Goal: Find specific page/section: Find specific page/section

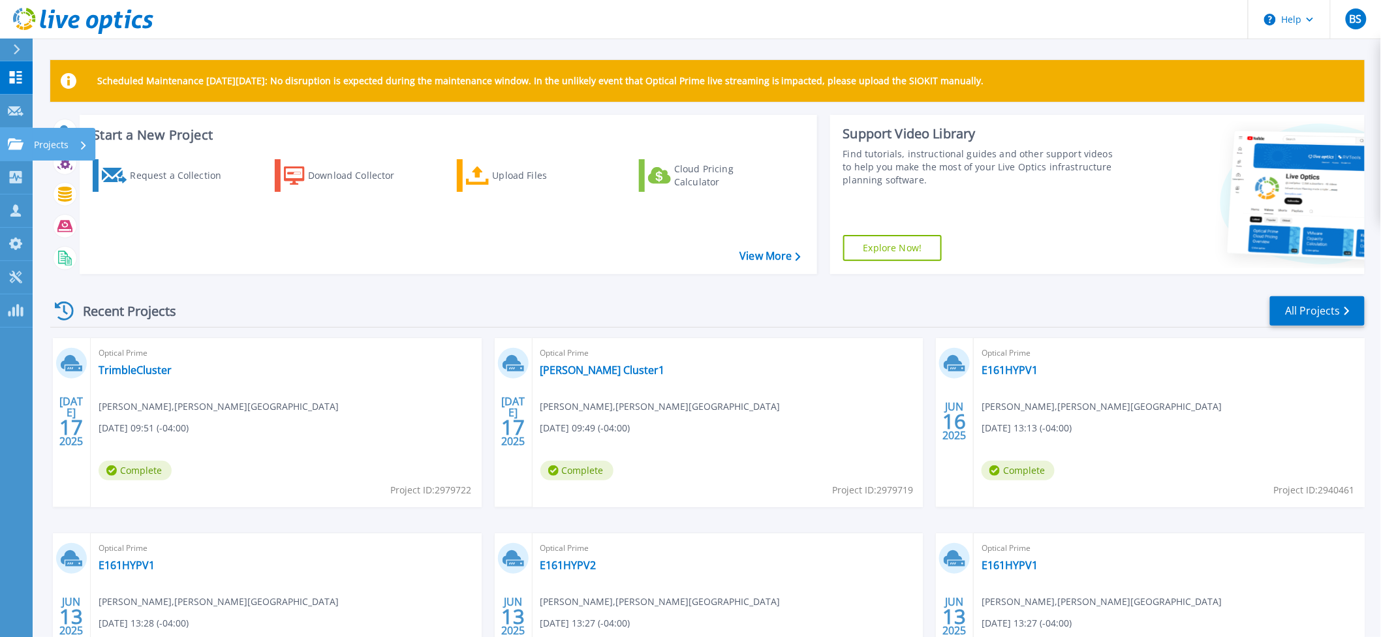
click at [8, 136] on link "Projects Projects" at bounding box center [16, 144] width 33 height 33
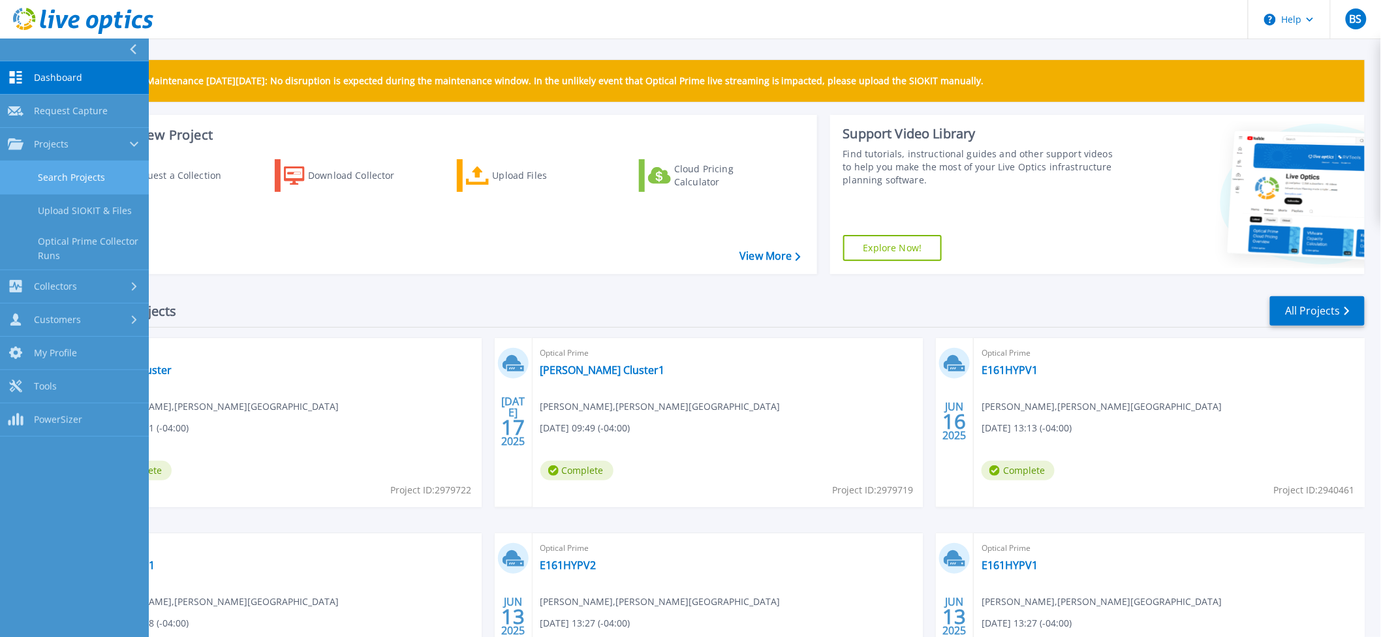
click at [21, 172] on link "Search Projects" at bounding box center [74, 177] width 149 height 33
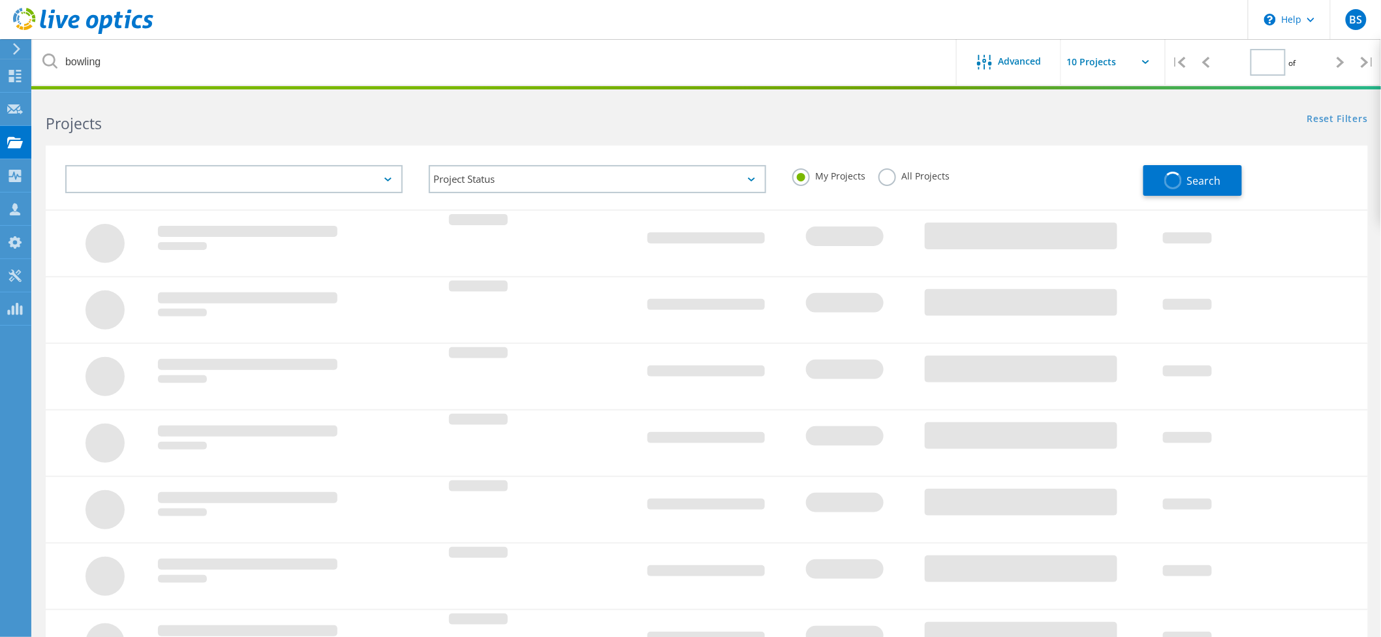
type input "1"
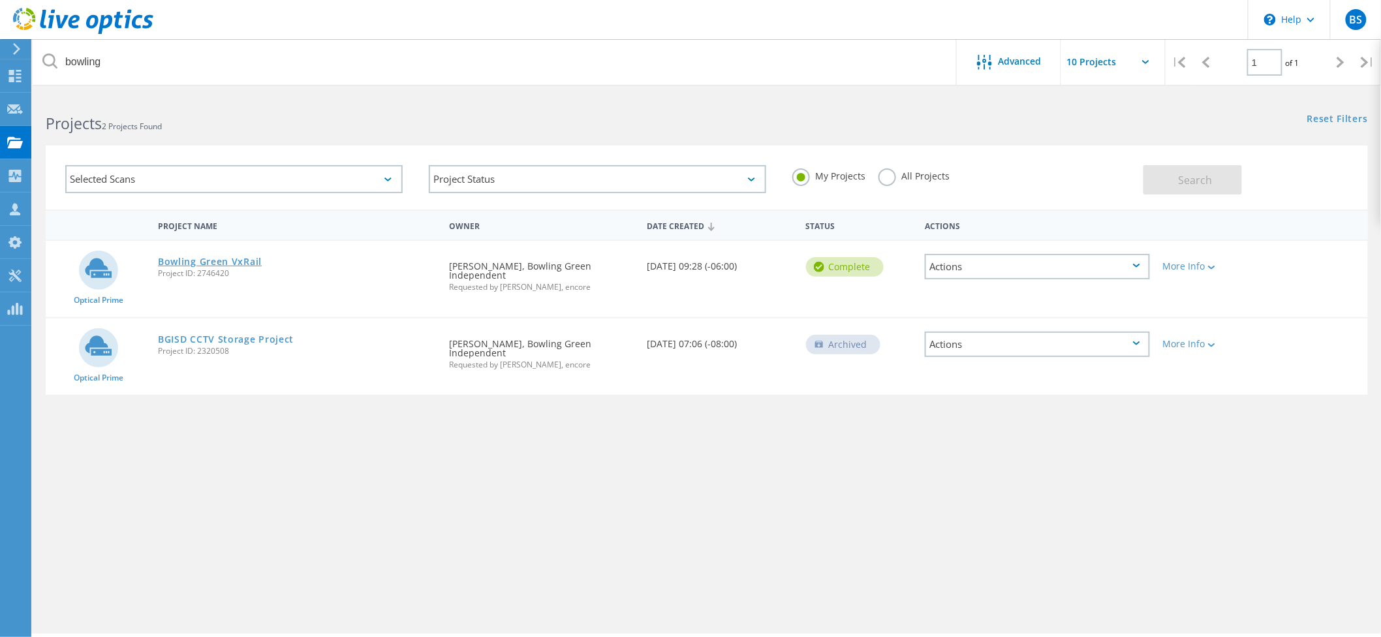
click at [227, 257] on link "Bowling Green VxRail" at bounding box center [210, 261] width 104 height 9
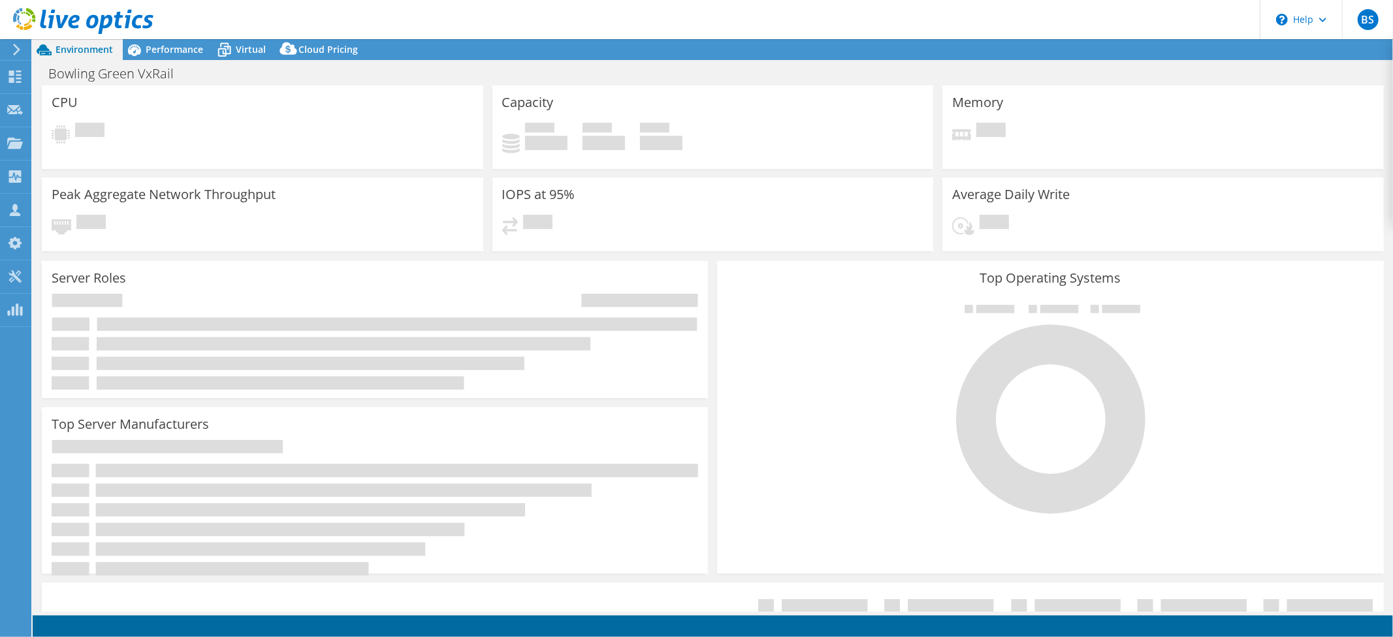
select select "USD"
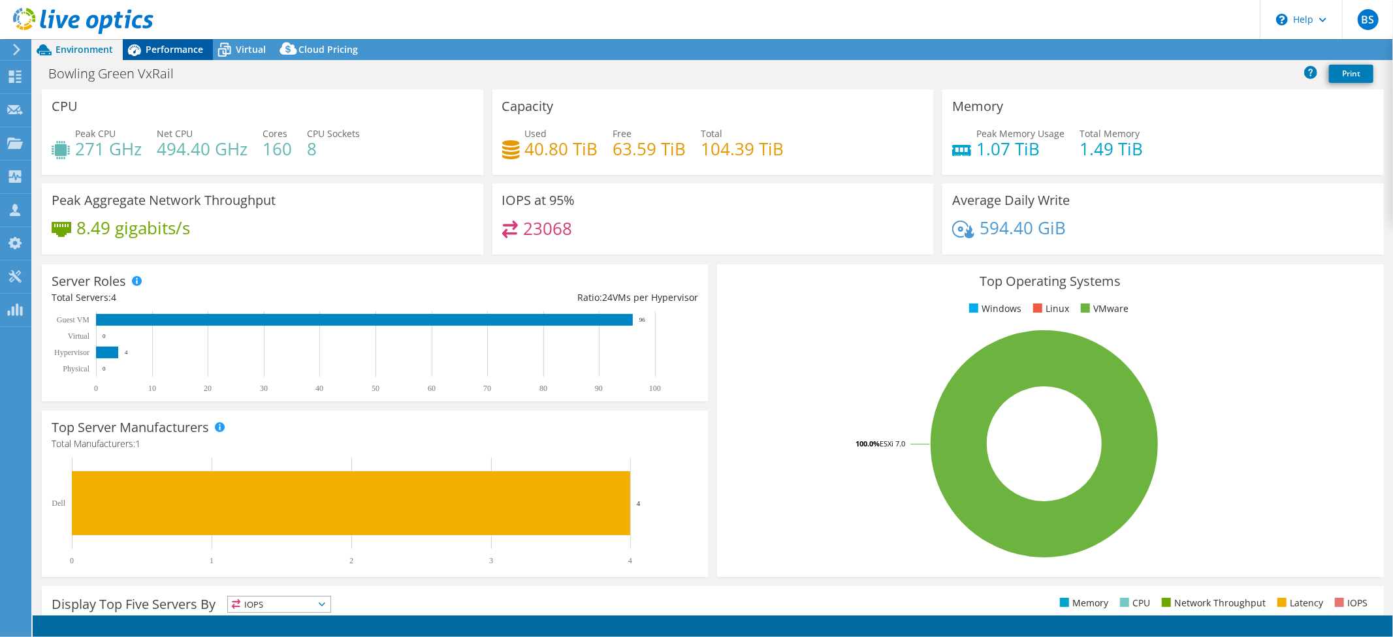
click at [163, 50] on span "Performance" at bounding box center [174, 49] width 57 height 12
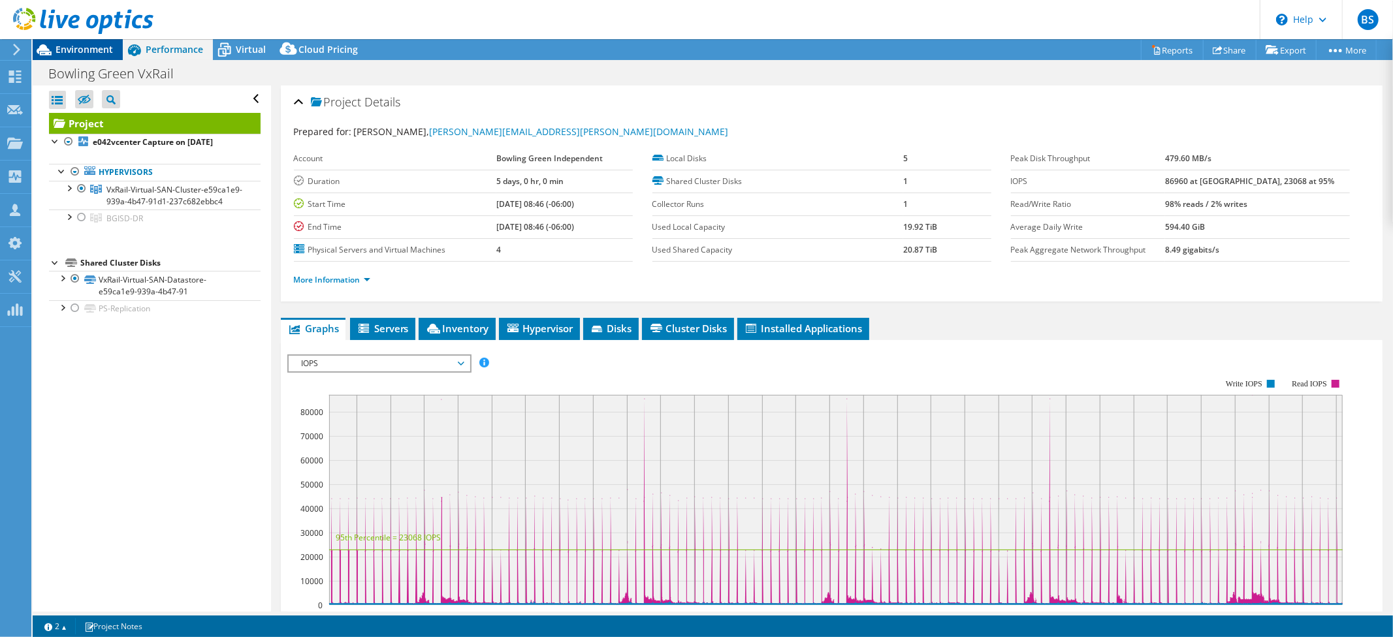
click at [82, 52] on span "Environment" at bounding box center [83, 49] width 57 height 12
